Goal: Transaction & Acquisition: Purchase product/service

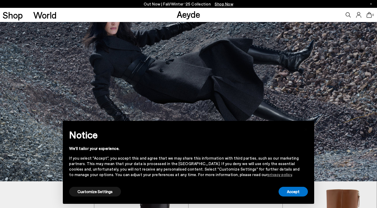
scroll to position [27, 0]
click at [282, 195] on button "Accept" at bounding box center [293, 192] width 29 height 10
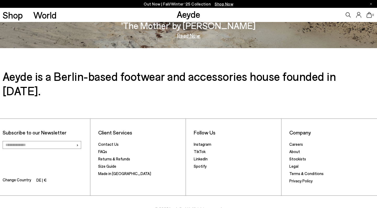
scroll to position [891, 0]
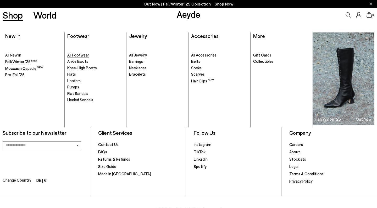
click at [75, 56] on span "All Footwear" at bounding box center [78, 55] width 22 height 5
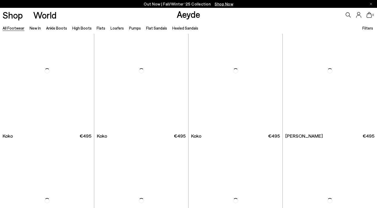
scroll to position [673, 0]
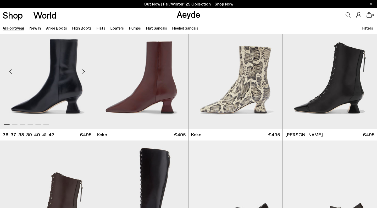
click at [83, 72] on div "Next slide" at bounding box center [84, 72] width 16 height 16
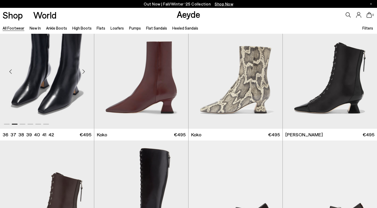
click at [83, 70] on div "Next slide" at bounding box center [84, 72] width 16 height 16
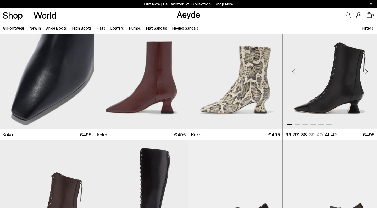
click at [367, 69] on div "Next slide" at bounding box center [367, 72] width 16 height 16
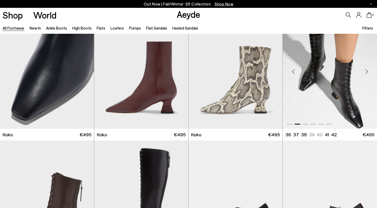
click at [367, 69] on div "Next slide" at bounding box center [367, 72] width 16 height 16
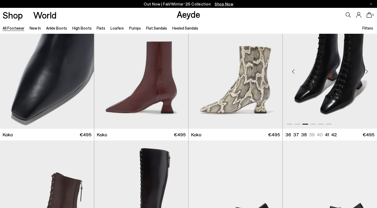
click at [366, 69] on div "Next slide" at bounding box center [367, 72] width 16 height 16
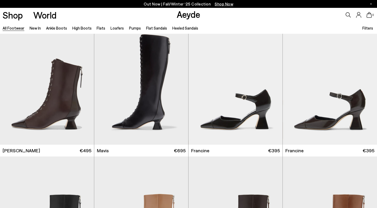
scroll to position [789, 0]
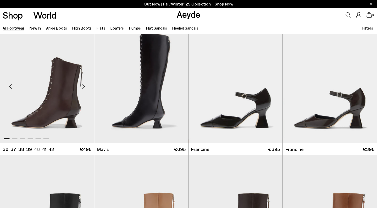
click at [85, 87] on div "Next slide" at bounding box center [84, 87] width 16 height 16
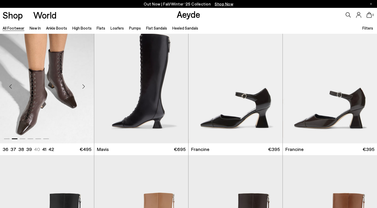
click at [85, 87] on div "Next slide" at bounding box center [84, 87] width 16 height 16
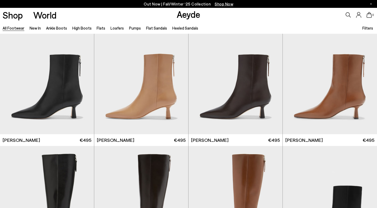
scroll to position [928, 0]
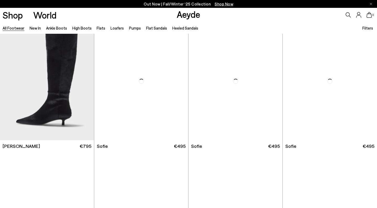
scroll to position [1572, 0]
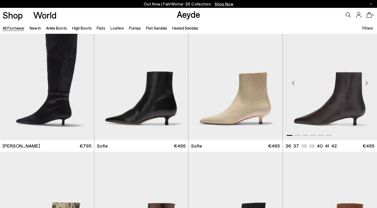
click at [315, 115] on img "1 / 6" at bounding box center [330, 81] width 94 height 118
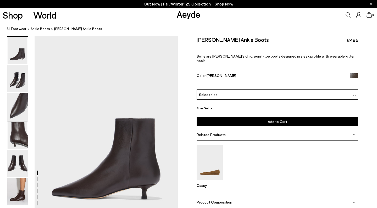
click at [18, 139] on img at bounding box center [17, 136] width 20 height 28
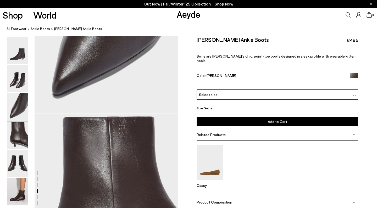
scroll to position [576, 0]
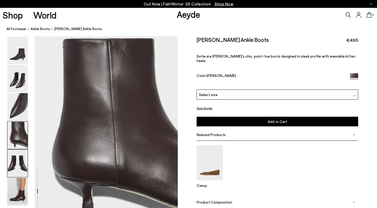
click at [17, 173] on img at bounding box center [17, 164] width 20 height 28
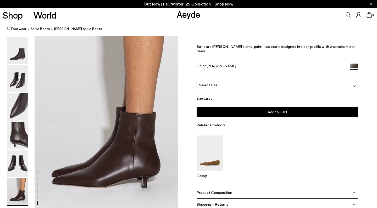
scroll to position [970, 1]
